Goal: Transaction & Acquisition: Purchase product/service

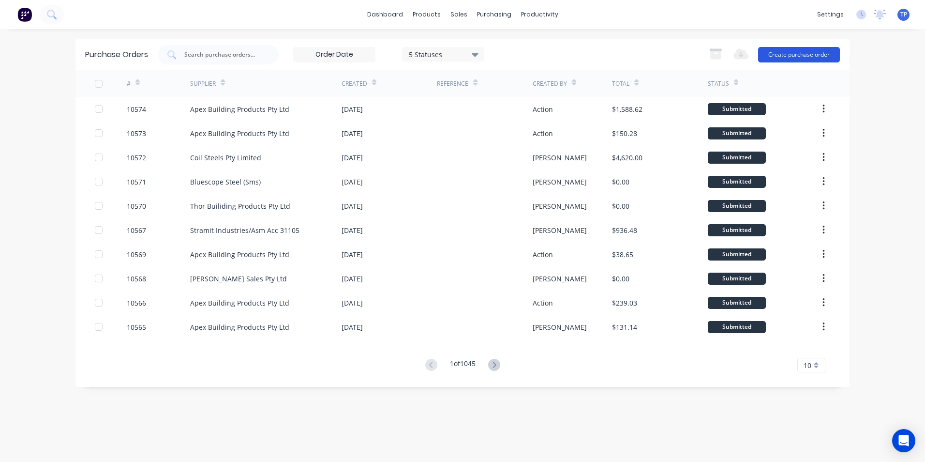
click at [781, 56] on button "Create purchase order" at bounding box center [799, 54] width 82 height 15
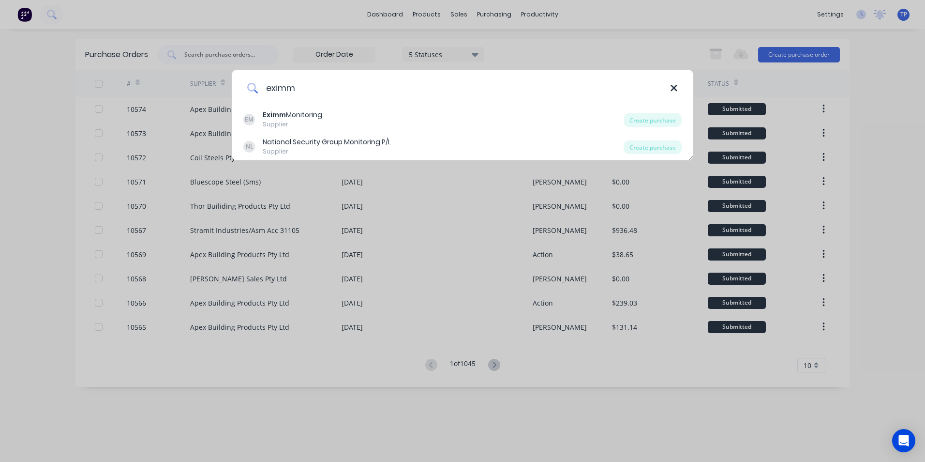
type input "eximm"
click at [673, 86] on icon at bounding box center [674, 88] width 8 height 11
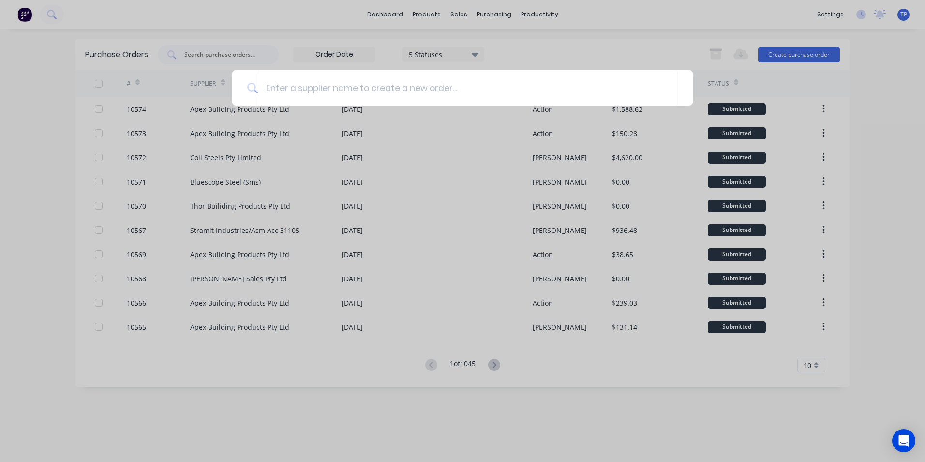
click at [457, 13] on div at bounding box center [462, 231] width 925 height 462
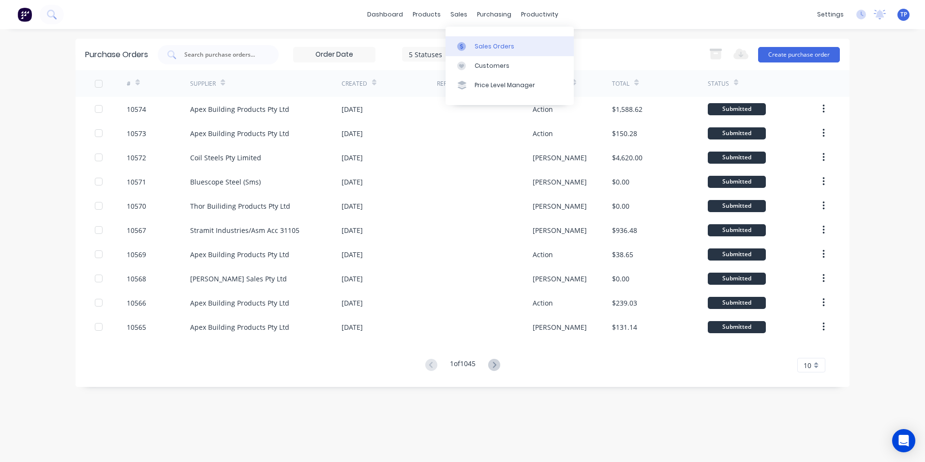
click at [492, 45] on div "Sales Orders" at bounding box center [495, 46] width 40 height 9
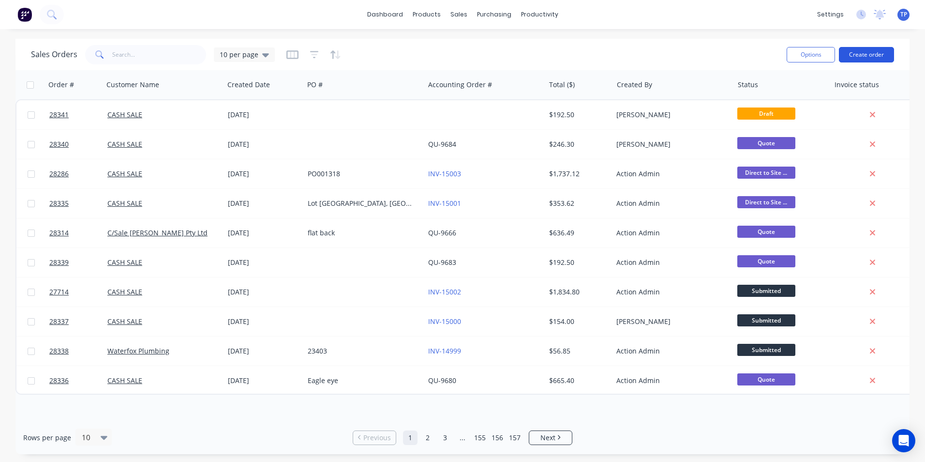
click at [870, 50] on button "Create order" at bounding box center [866, 54] width 55 height 15
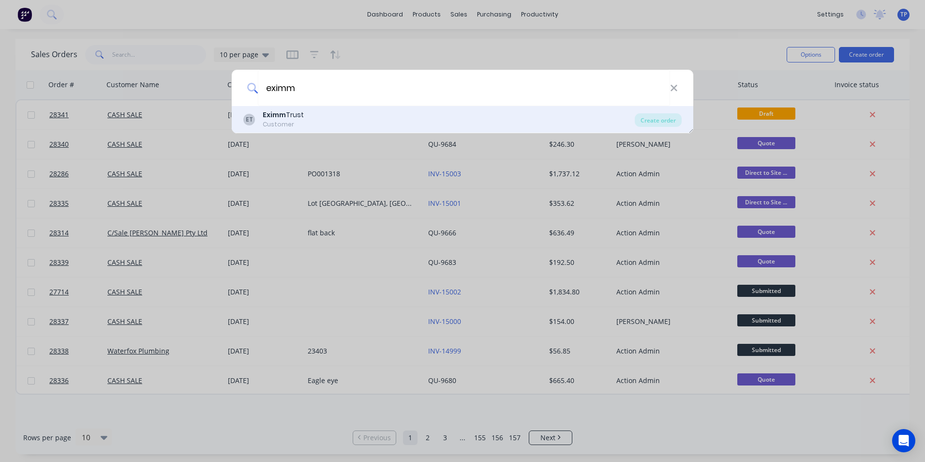
type input "eximm"
click at [363, 119] on div "ET Eximm Trust Customer" at bounding box center [438, 119] width 391 height 19
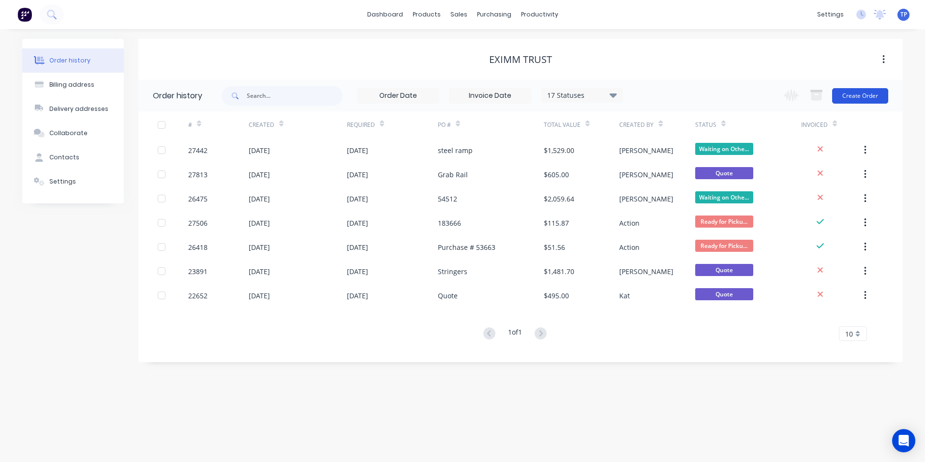
click at [866, 93] on button "Create Order" at bounding box center [860, 95] width 56 height 15
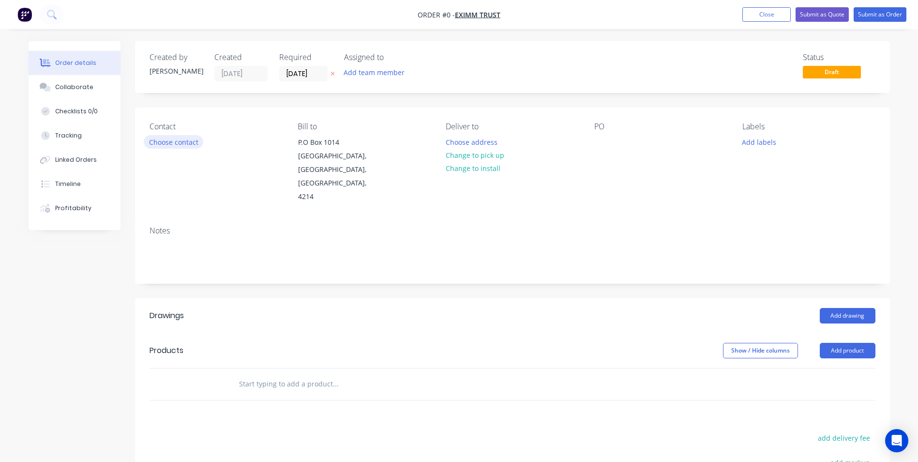
click at [184, 140] on button "Choose contact" at bounding box center [174, 141] width 60 height 13
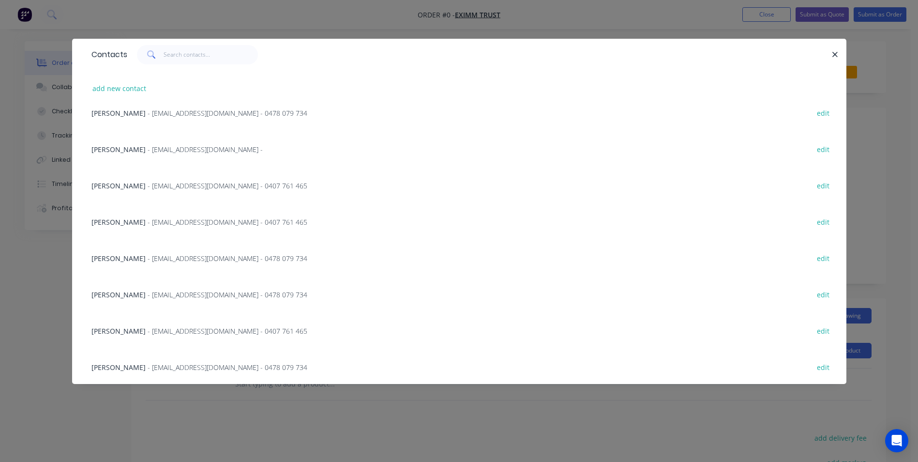
scroll to position [485, 0]
click at [135, 365] on span "[PERSON_NAME]" at bounding box center [118, 365] width 54 height 9
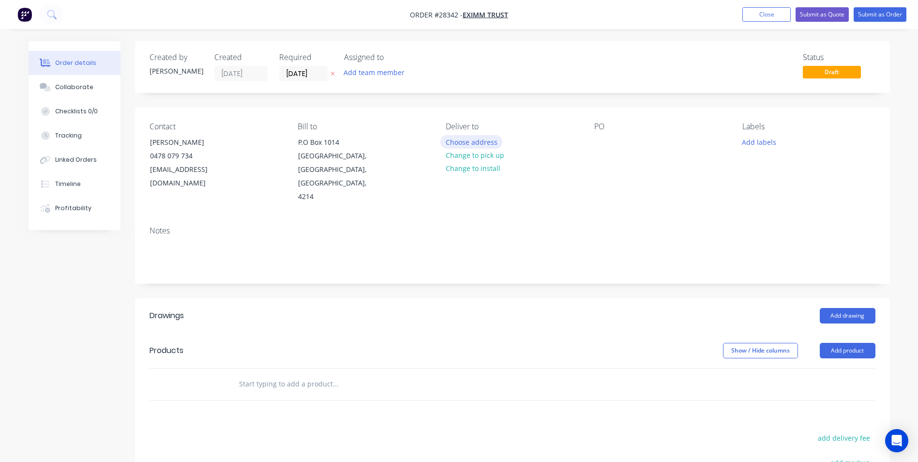
click at [482, 144] on button "Choose address" at bounding box center [471, 141] width 62 height 13
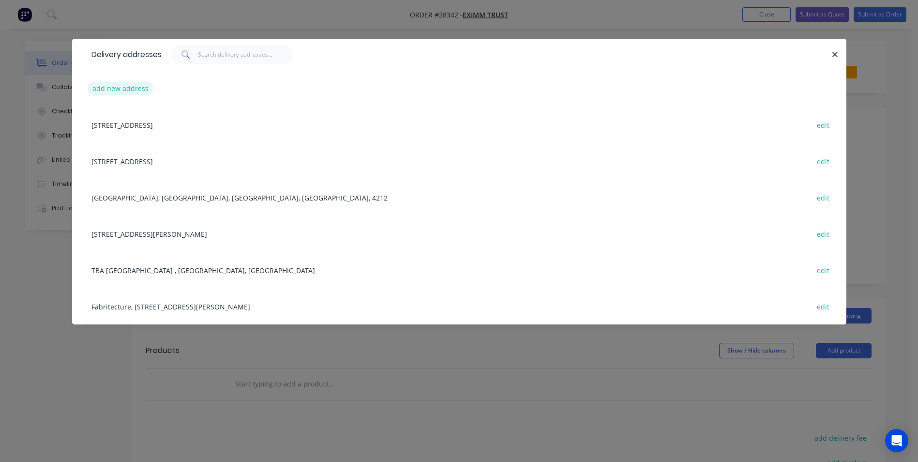
click at [119, 90] on button "add new address" at bounding box center [121, 88] width 66 height 13
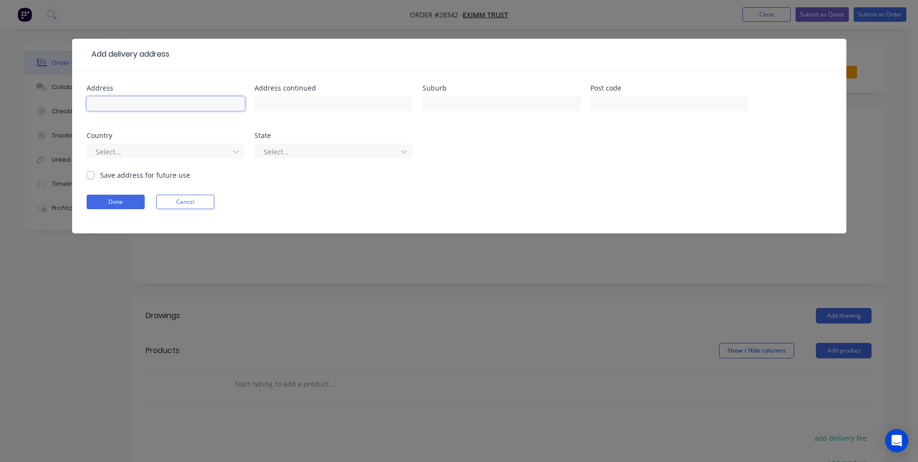
click at [122, 99] on input "text" at bounding box center [166, 103] width 158 height 15
type input "[PERSON_NAME]"
click at [449, 105] on input "text" at bounding box center [501, 103] width 158 height 15
type input "Bundall"
click at [622, 99] on input "text" at bounding box center [669, 103] width 158 height 15
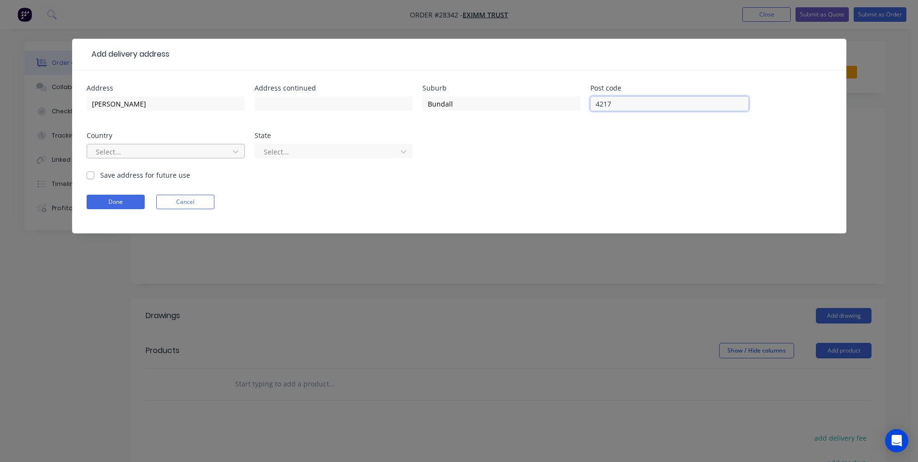
type input "4217"
click at [140, 148] on div at bounding box center [159, 152] width 129 height 12
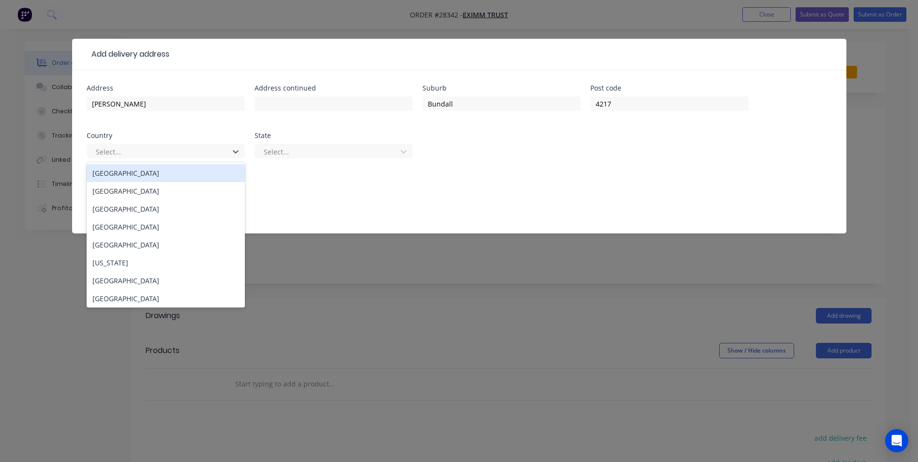
click at [156, 173] on div "[GEOGRAPHIC_DATA]" at bounding box center [166, 173] width 158 height 18
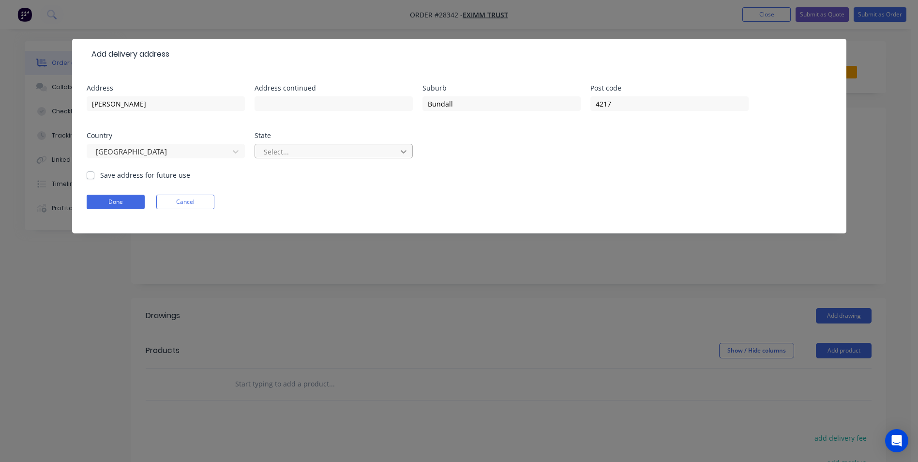
click at [403, 152] on icon at bounding box center [404, 151] width 6 height 3
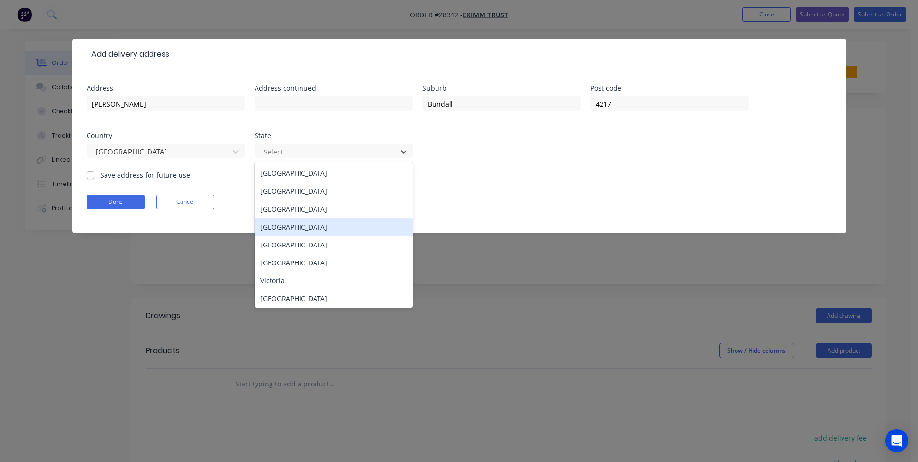
click at [264, 225] on div "[GEOGRAPHIC_DATA]" at bounding box center [333, 227] width 158 height 18
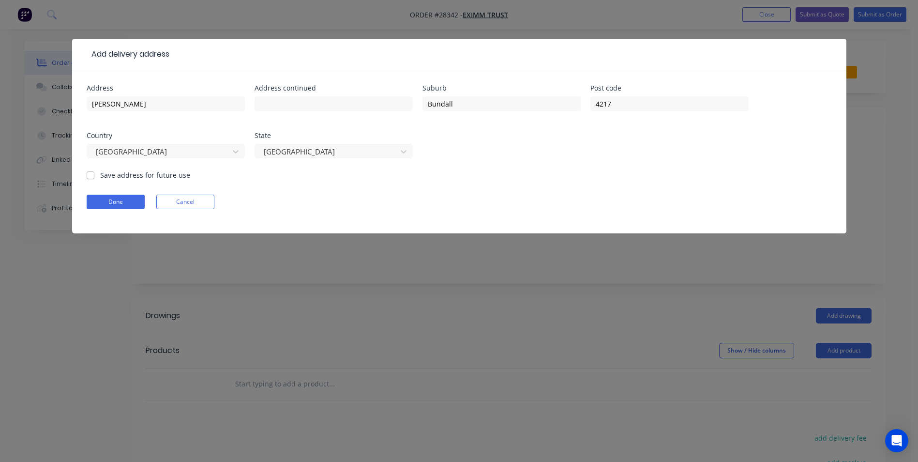
click at [100, 176] on label "Save address for future use" at bounding box center [145, 175] width 90 height 10
click at [90, 176] on input "Save address for future use" at bounding box center [91, 174] width 8 height 9
checkbox input "true"
click at [136, 202] on button "Done" at bounding box center [116, 202] width 58 height 15
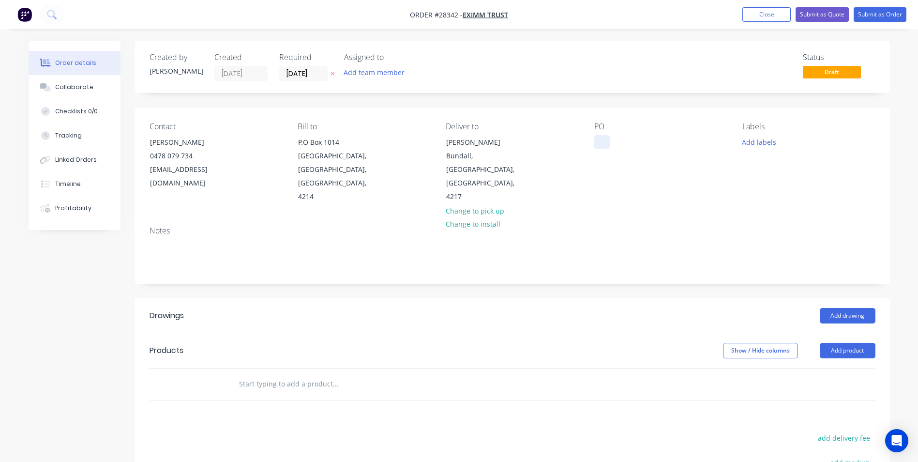
click at [600, 141] on div at bounding box center [601, 142] width 15 height 14
click at [841, 343] on button "Add product" at bounding box center [848, 350] width 56 height 15
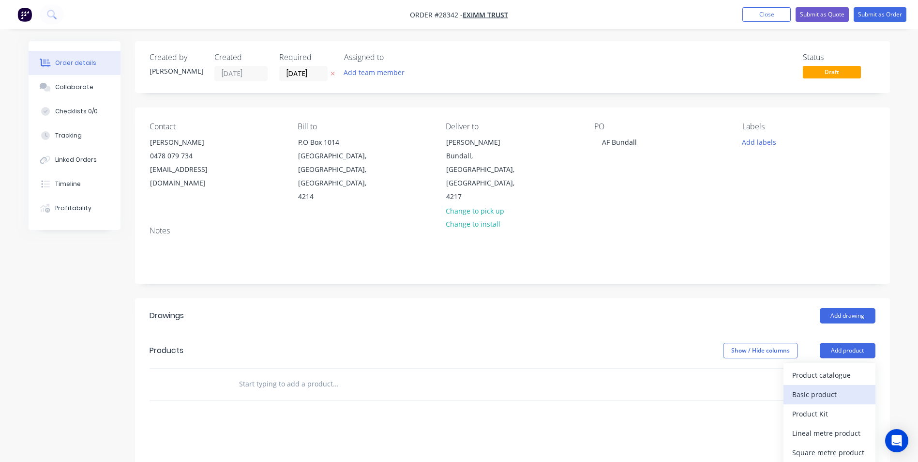
click at [822, 387] on div "Basic product" at bounding box center [829, 394] width 75 height 14
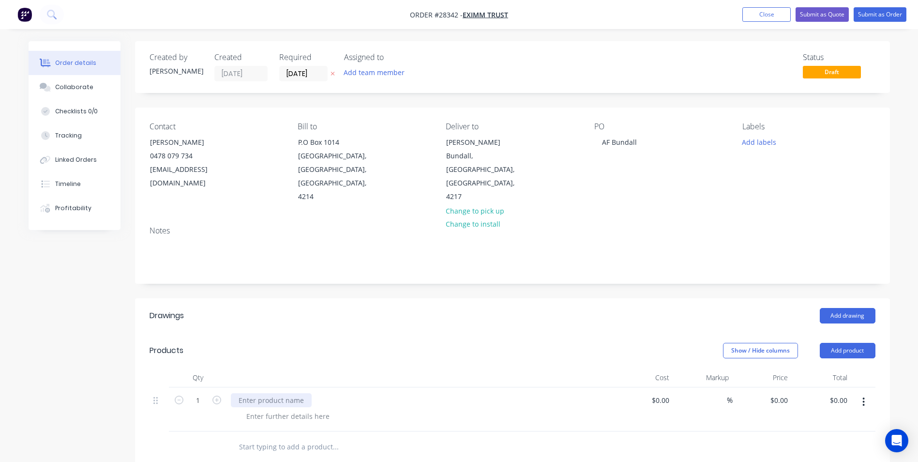
click at [269, 393] on div at bounding box center [271, 400] width 81 height 14
click at [845, 393] on input "0.00" at bounding box center [840, 400] width 22 height 14
type input "8820"
type input "$8,820.00"
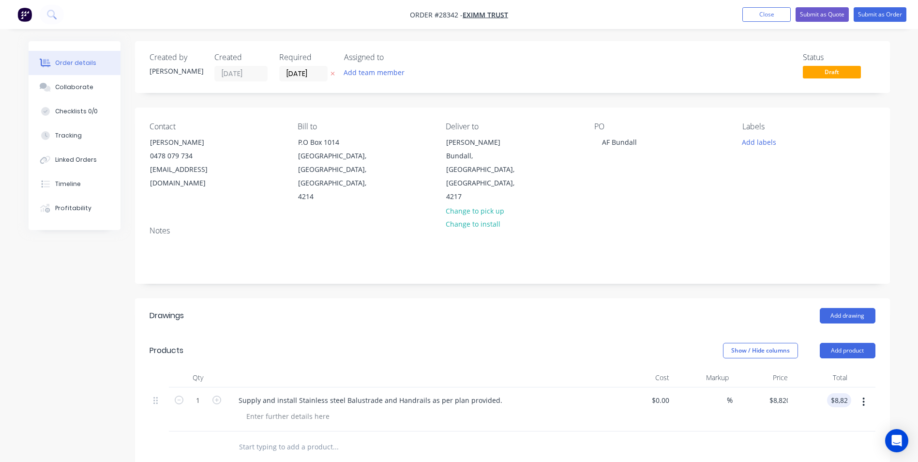
click at [789, 441] on div at bounding box center [513, 446] width 726 height 31
click at [261, 409] on div at bounding box center [288, 416] width 99 height 14
click at [251, 409] on div "Sie measure required prior to manufacture" at bounding box center [317, 416] width 156 height 14
click at [427, 409] on div "Site measure required prior to manufacture" at bounding box center [425, 416] width 372 height 14
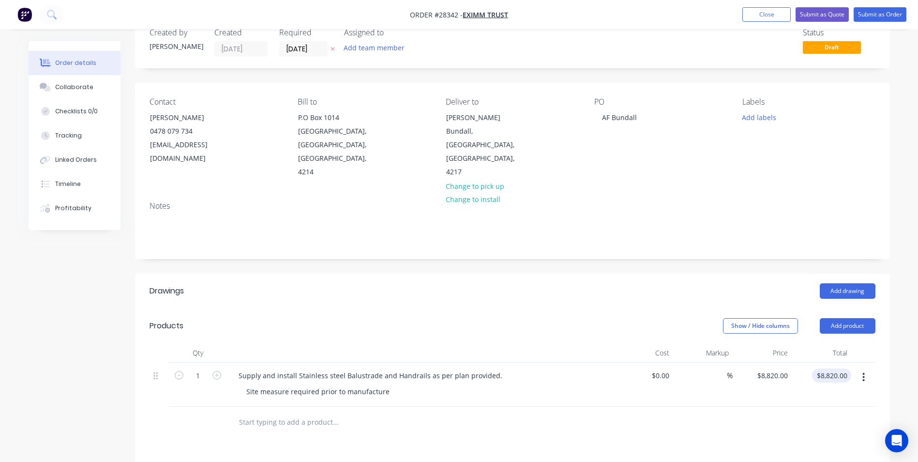
scroll to position [48, 0]
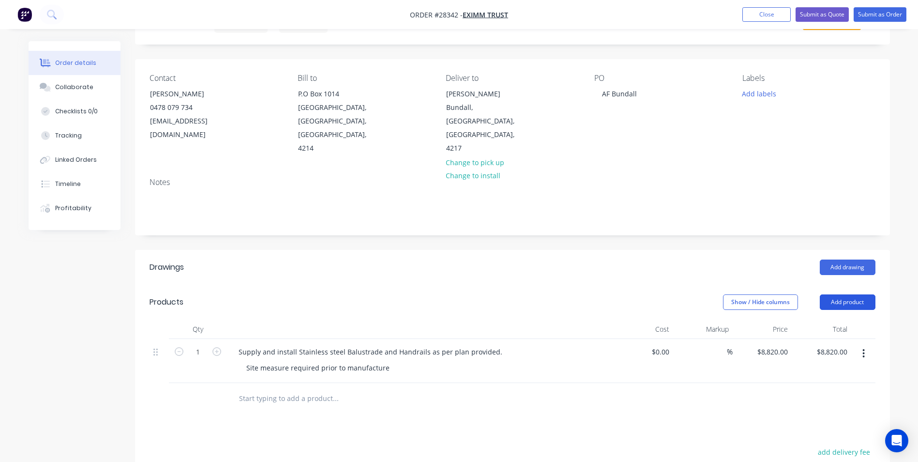
click at [845, 294] on button "Add product" at bounding box center [848, 301] width 56 height 15
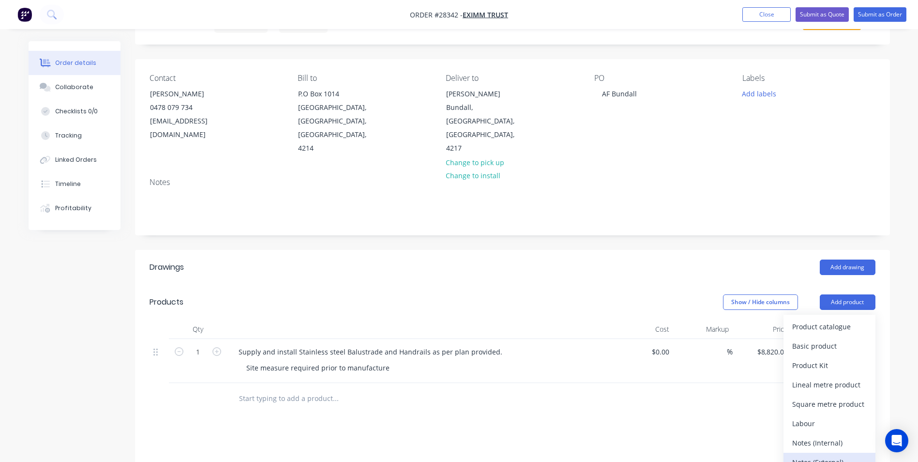
click at [793, 446] on div "Notes (External)" at bounding box center [829, 462] width 75 height 14
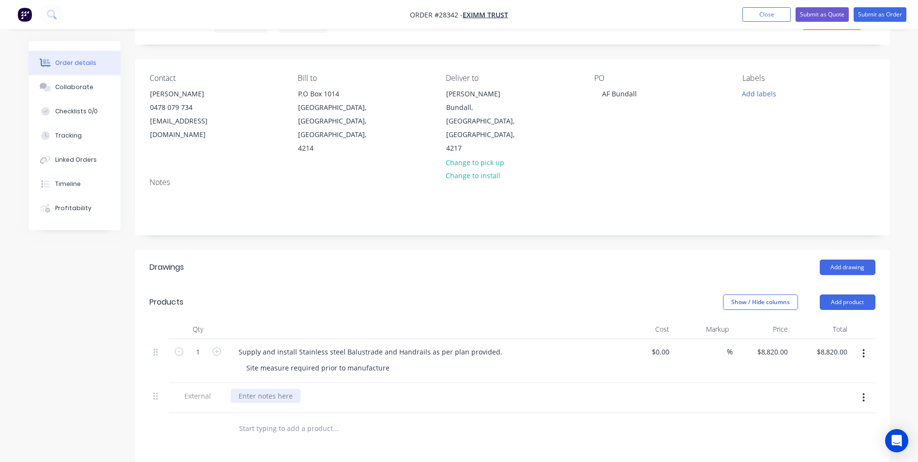
click at [274, 389] on div at bounding box center [266, 396] width 70 height 14
click at [256, 389] on div "Turn around from order" at bounding box center [278, 396] width 94 height 14
drag, startPoint x: 256, startPoint y: 377, endPoint x: 252, endPoint y: 383, distance: 7.6
click at [314, 389] on div "Turnaround from order" at bounding box center [277, 396] width 92 height 14
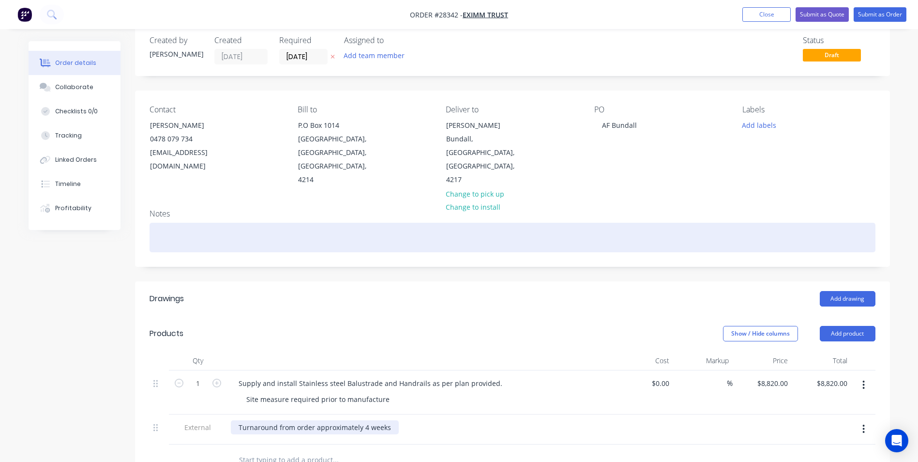
scroll to position [0, 0]
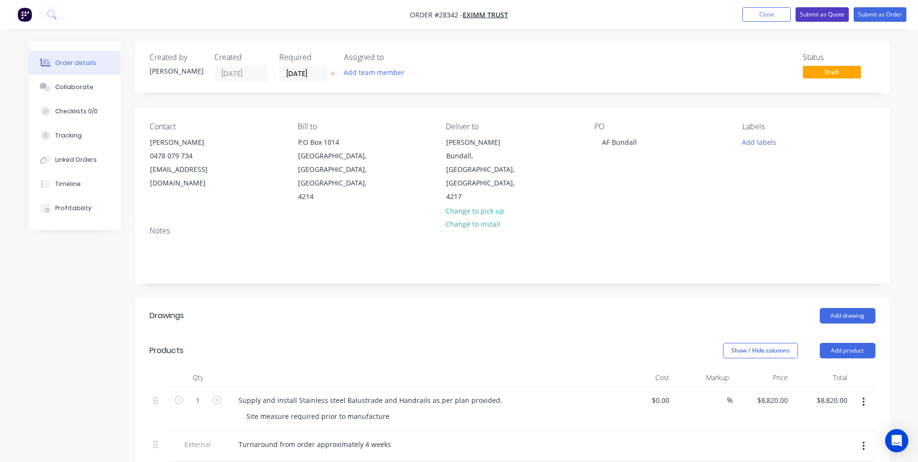
click at [818, 11] on button "Submit as Quote" at bounding box center [821, 14] width 53 height 15
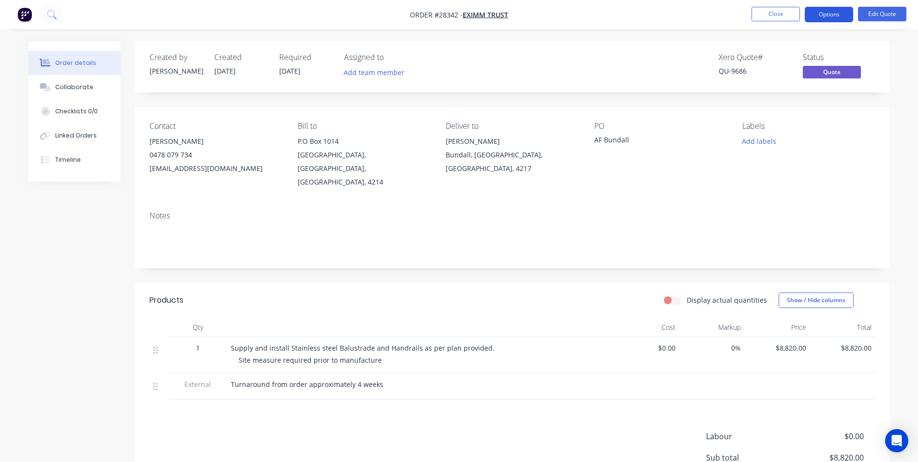
click at [820, 16] on button "Options" at bounding box center [829, 14] width 48 height 15
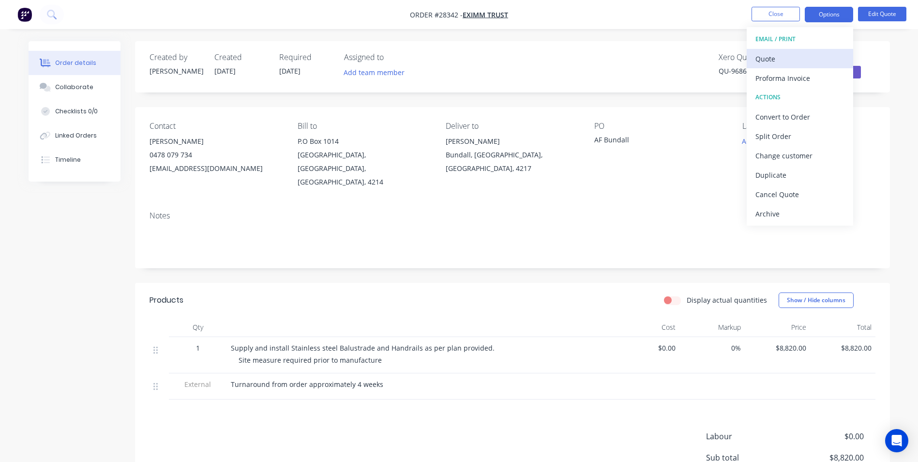
click at [783, 57] on div "Quote" at bounding box center [799, 59] width 89 height 14
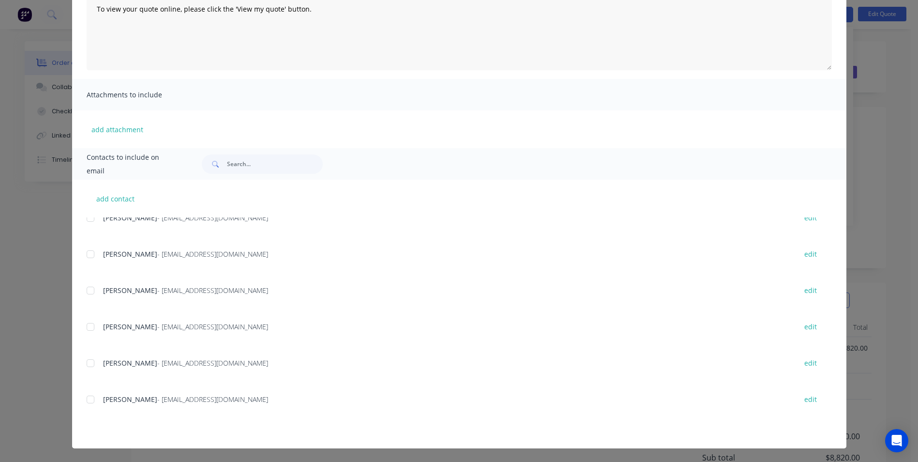
scroll to position [531, 0]
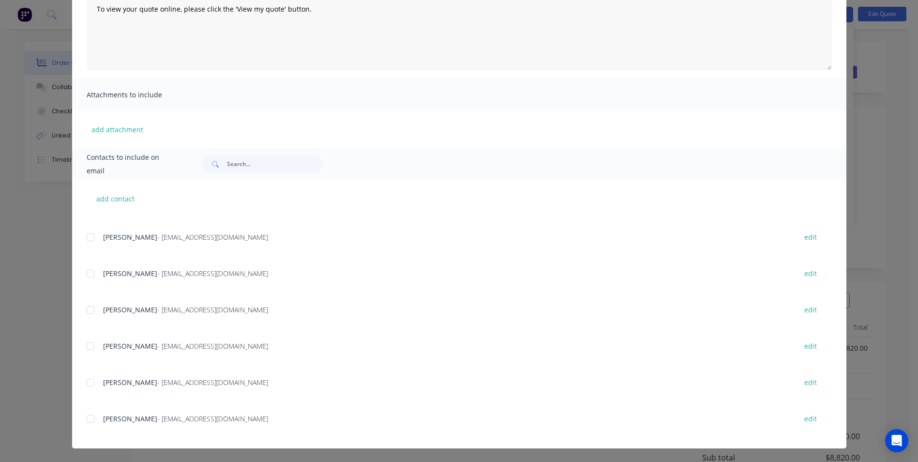
click at [89, 420] on div at bounding box center [90, 418] width 19 height 19
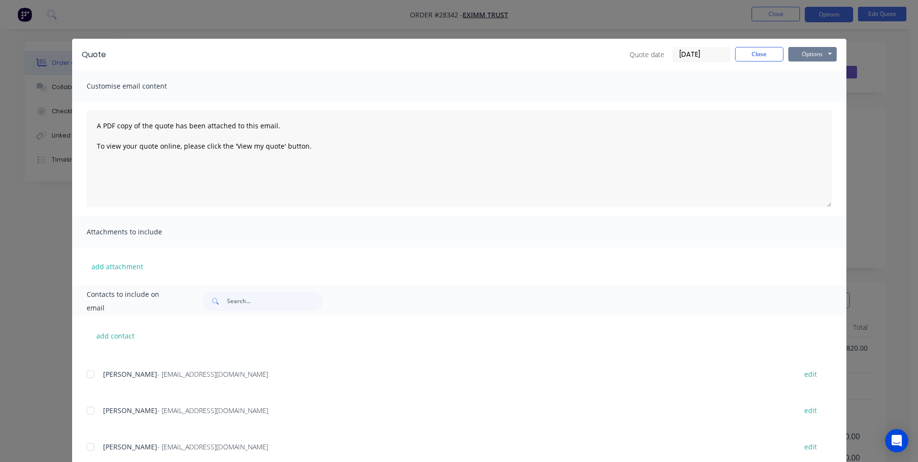
click at [807, 55] on button "Options" at bounding box center [812, 54] width 48 height 15
click at [802, 103] on button "Email" at bounding box center [819, 103] width 62 height 16
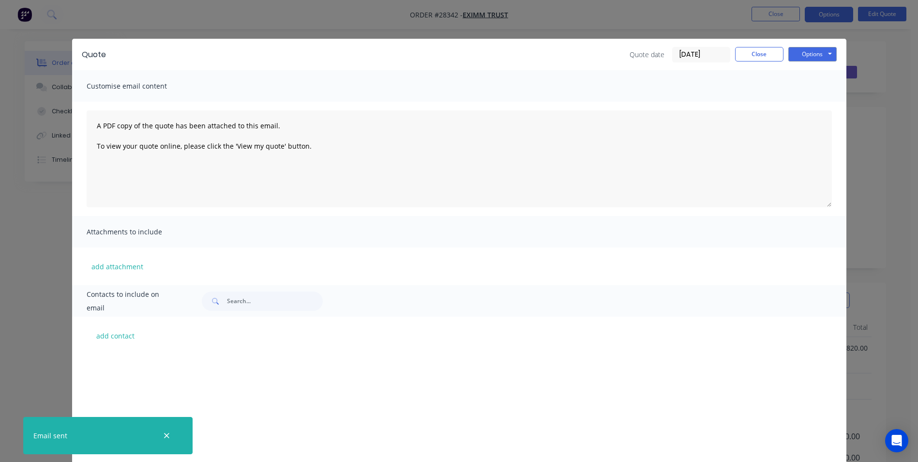
scroll to position [531, 0]
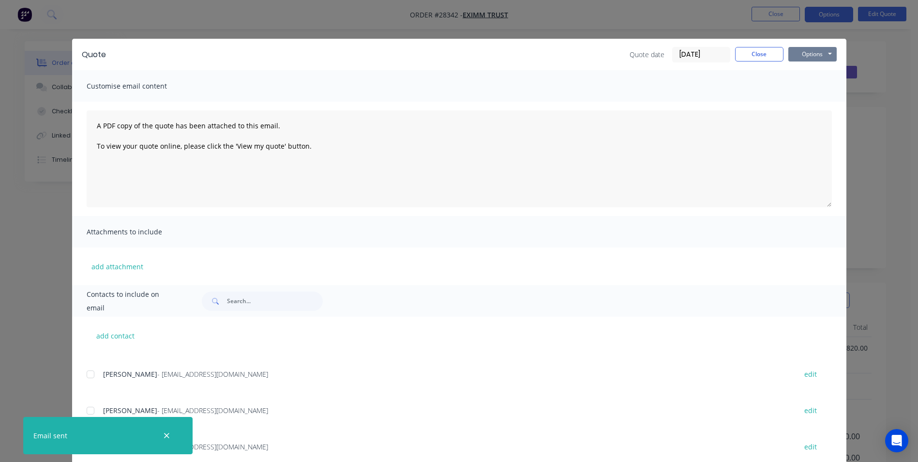
click at [793, 54] on button "Options" at bounding box center [812, 54] width 48 height 15
click at [803, 89] on button "Print" at bounding box center [819, 87] width 62 height 16
click at [757, 56] on button "Close" at bounding box center [759, 54] width 48 height 15
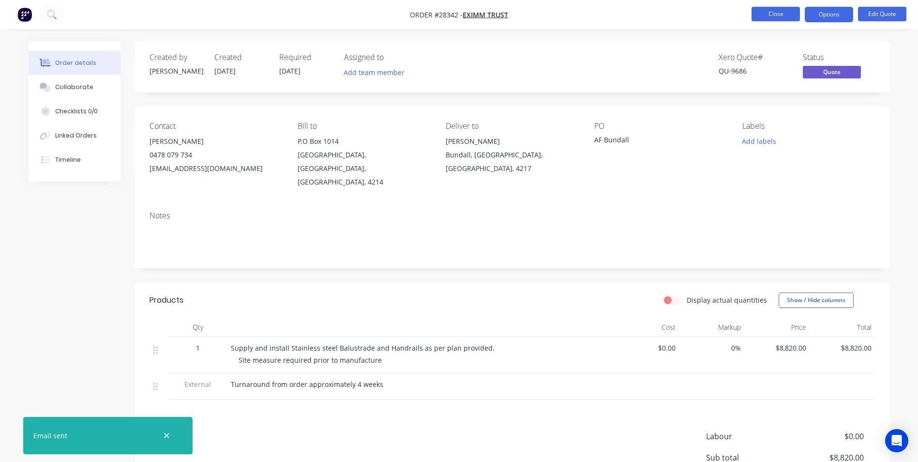
click at [787, 13] on button "Close" at bounding box center [775, 14] width 48 height 15
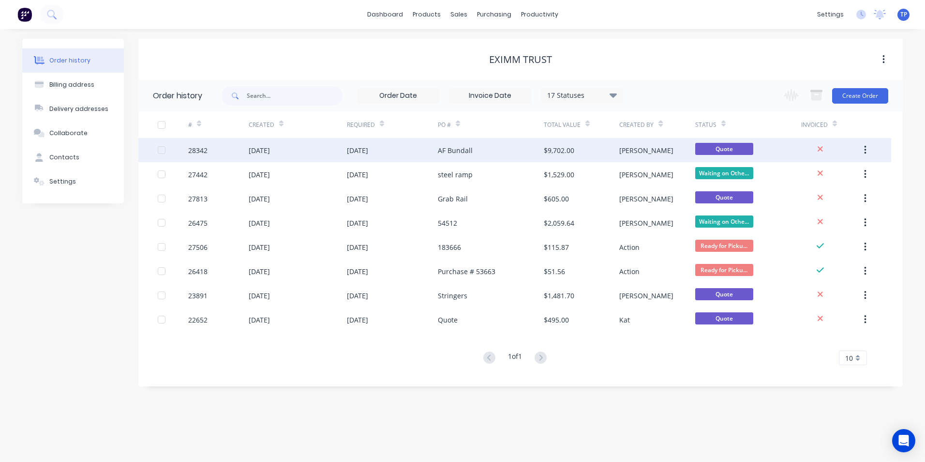
click at [397, 153] on div "[DATE]" at bounding box center [392, 150] width 91 height 24
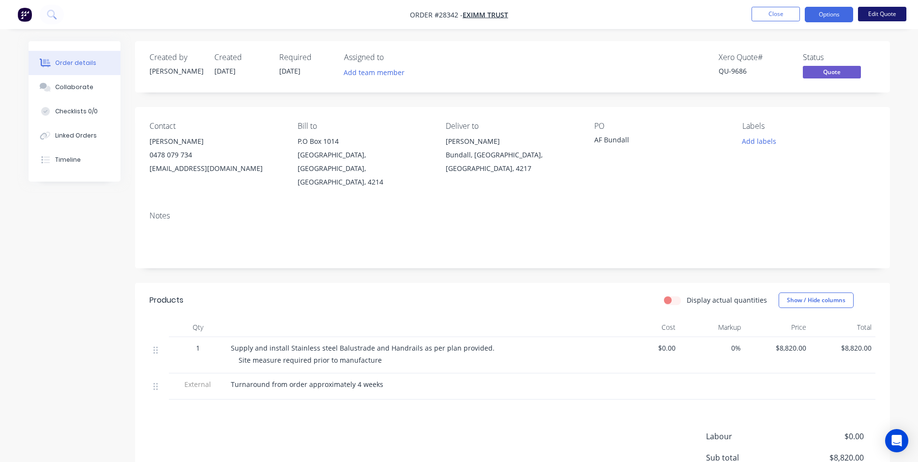
click at [875, 15] on button "Edit Quote" at bounding box center [882, 14] width 48 height 15
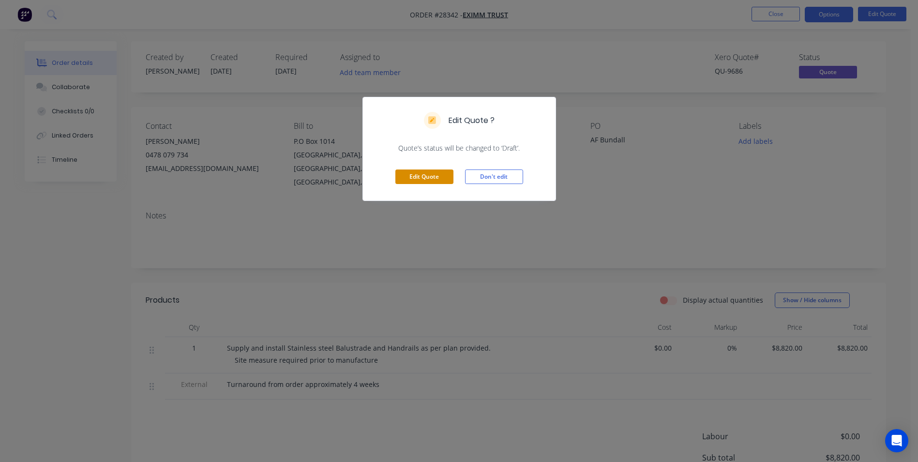
click at [413, 179] on button "Edit Quote" at bounding box center [424, 176] width 58 height 15
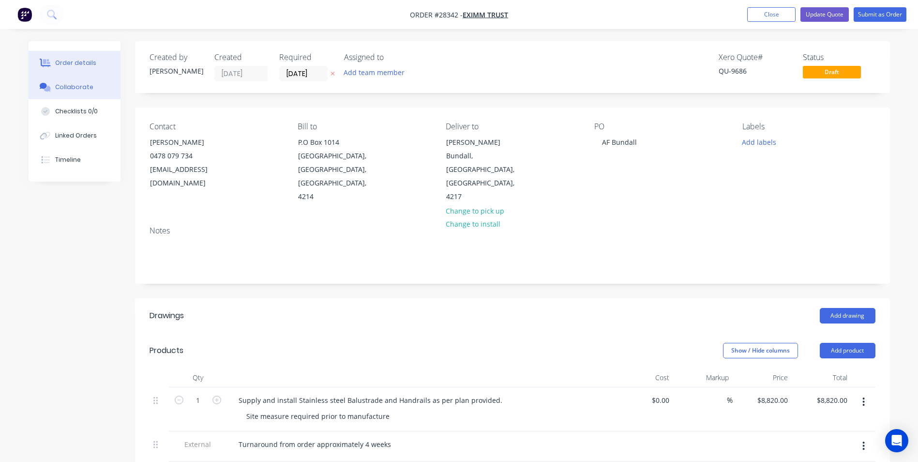
click at [69, 90] on div "Collaborate" at bounding box center [74, 87] width 38 height 9
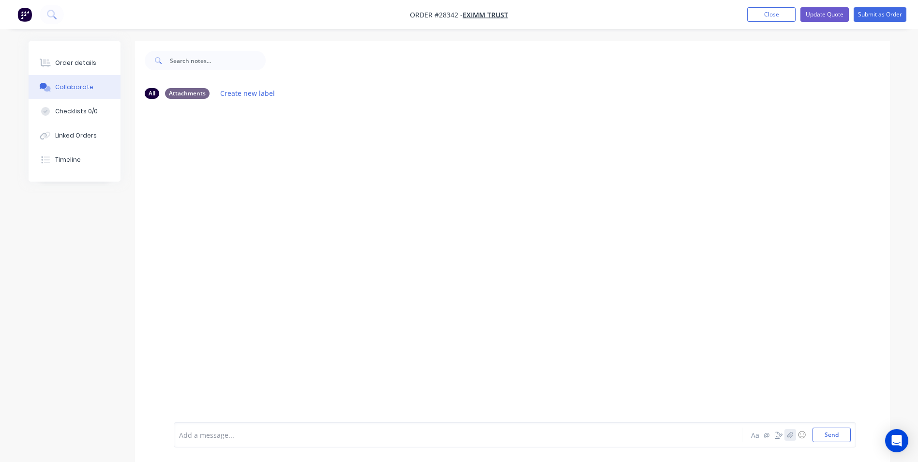
click at [790, 436] on icon "button" at bounding box center [789, 434] width 5 height 6
click at [825, 433] on button "Send" at bounding box center [831, 434] width 38 height 15
click at [753, 15] on button "Close" at bounding box center [771, 14] width 48 height 15
